Goal: Obtain resource: Download file/media

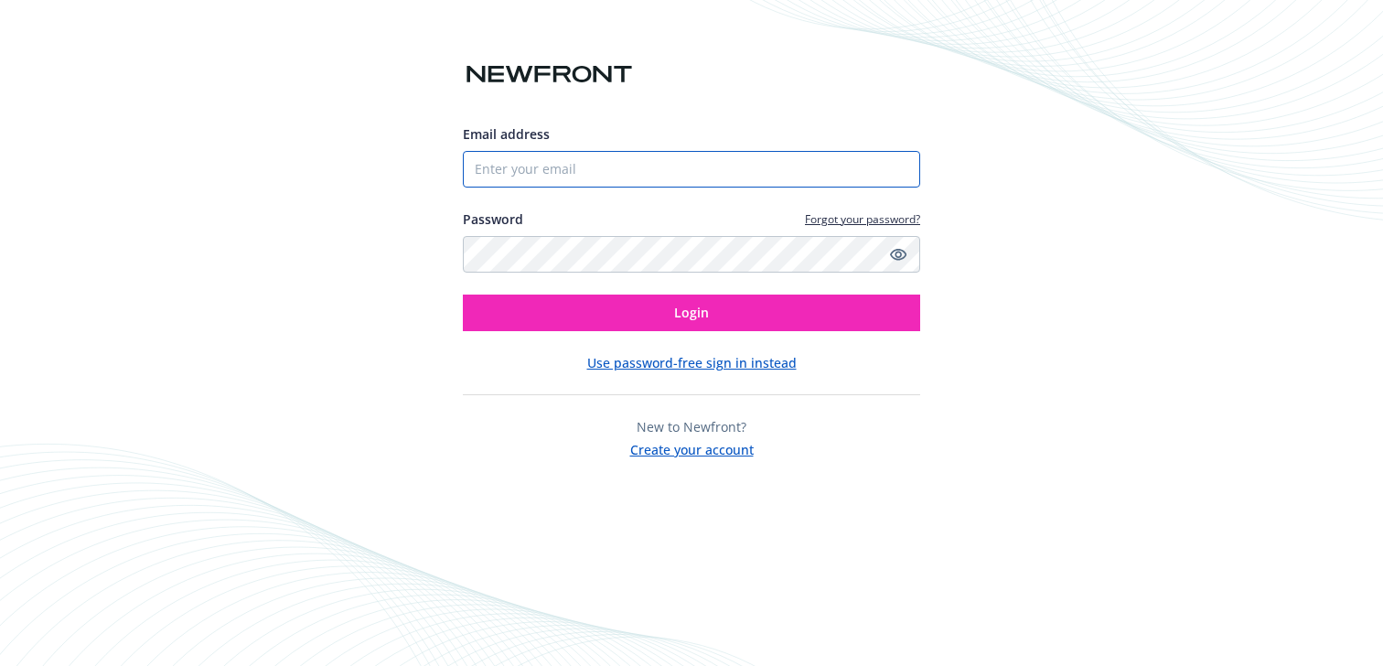
click at [746, 151] on input "Email address" at bounding box center [691, 169] width 457 height 37
type input "[EMAIL_ADDRESS][DOMAIN_NAME]"
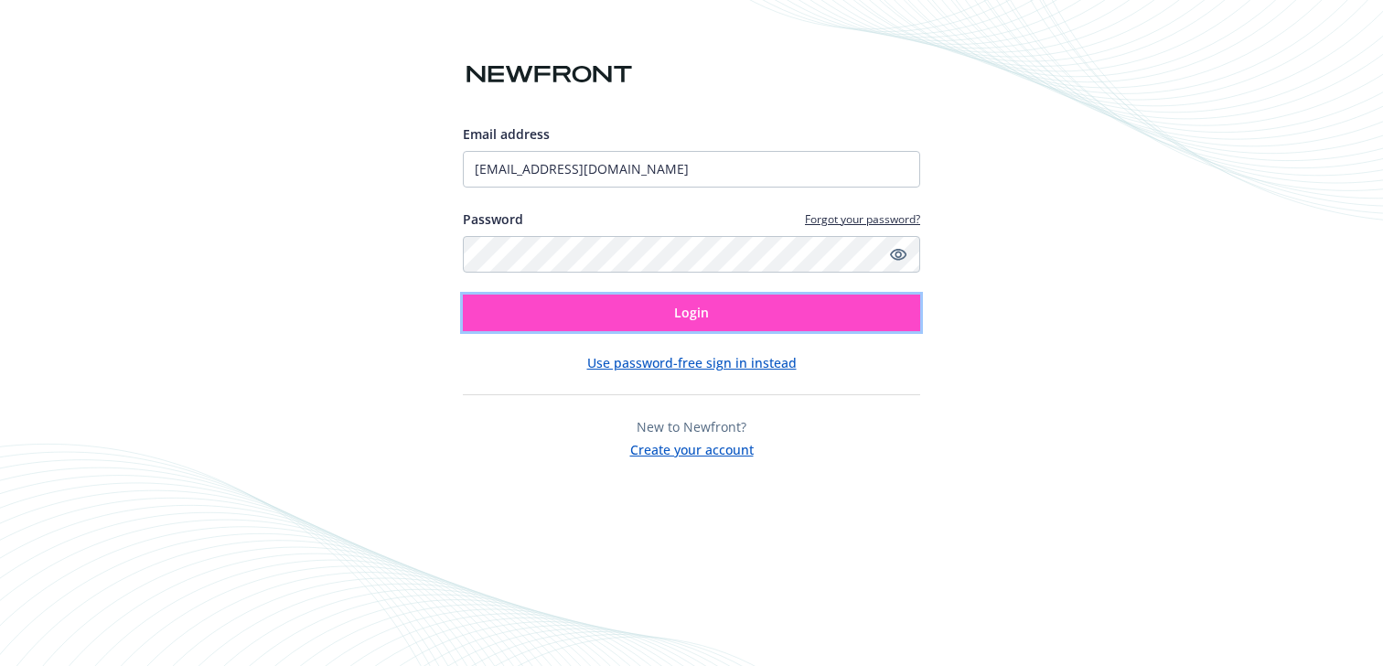
click at [673, 298] on button "Login" at bounding box center [691, 313] width 457 height 37
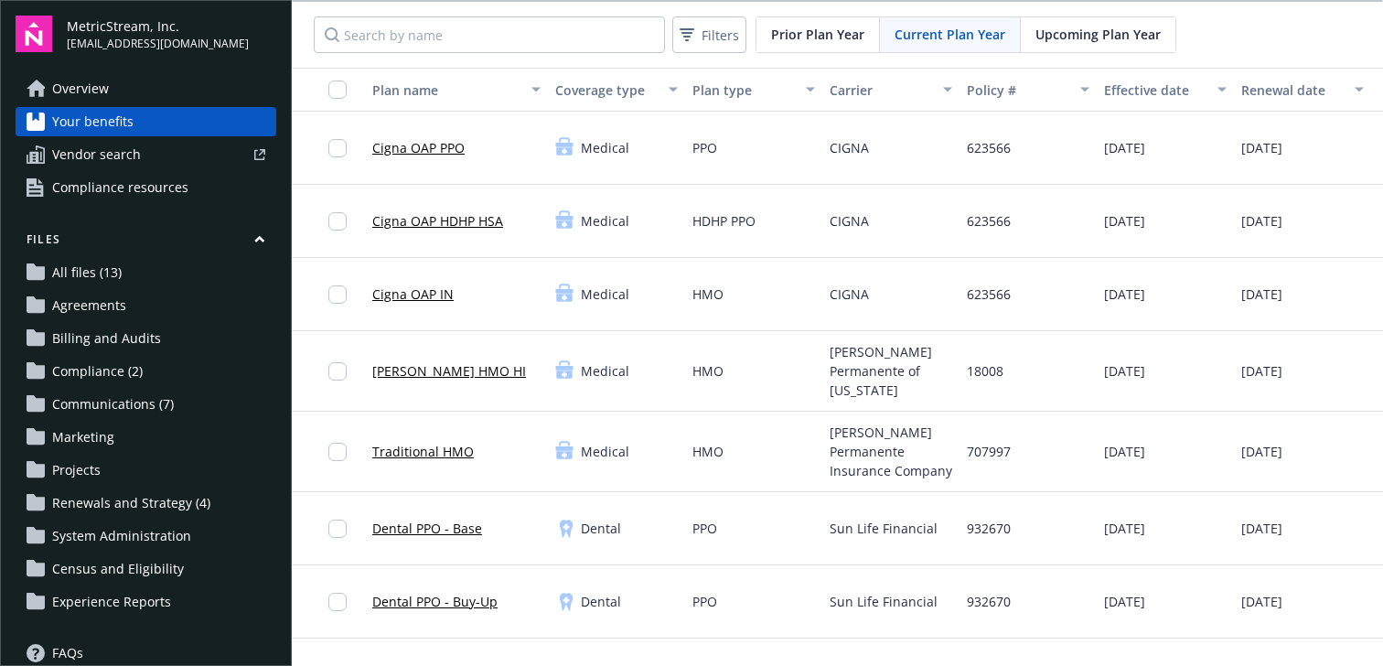
click at [171, 503] on span "Renewals and Strategy (4)" at bounding box center [131, 503] width 158 height 29
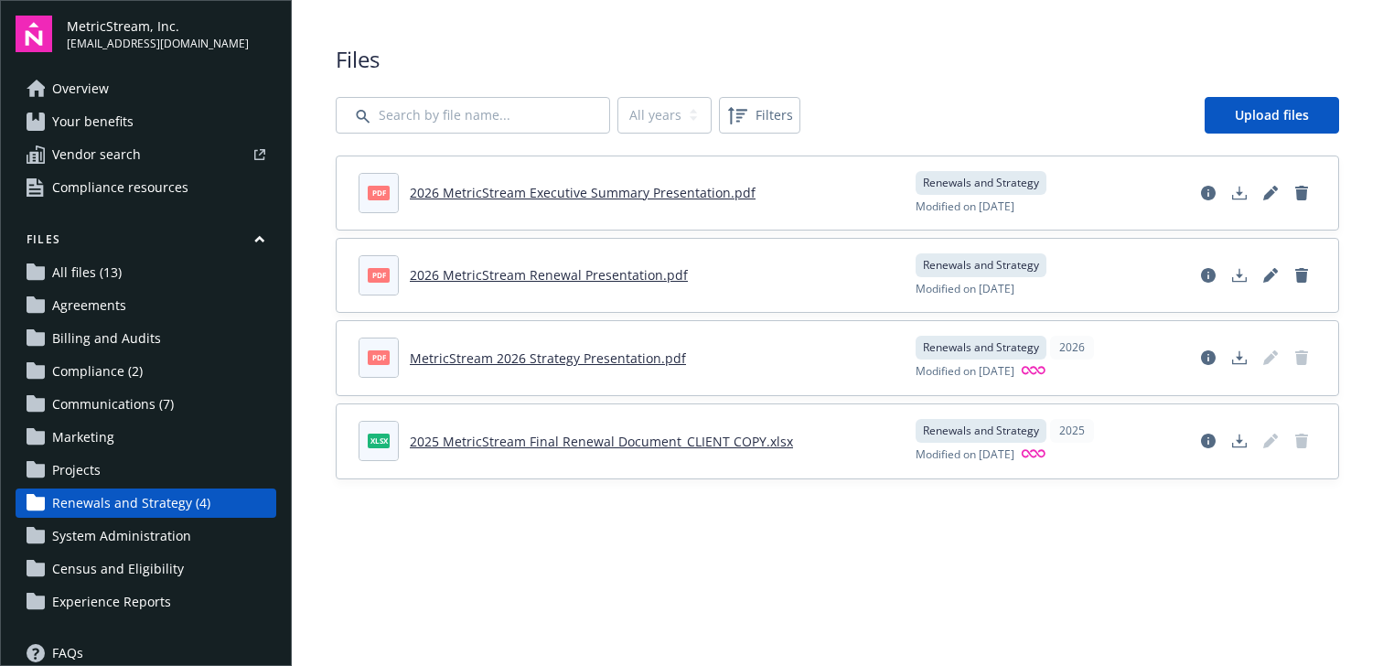
click at [487, 279] on link "2026 MetricStream Renewal Presentation.pdf" at bounding box center [549, 274] width 278 height 17
